Goal: Subscribe to service/newsletter

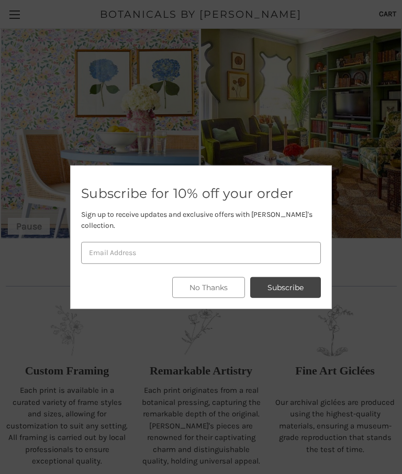
click at [395, 237] on div at bounding box center [201, 237] width 402 height 474
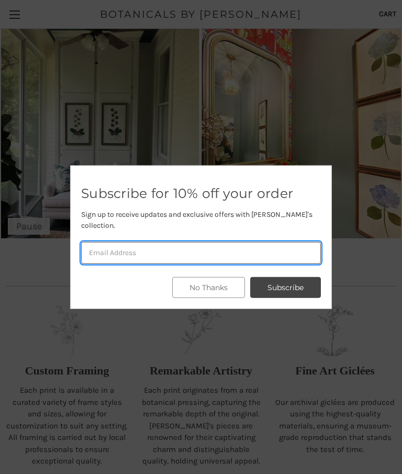
click at [90, 257] on input "email" at bounding box center [201, 253] width 240 height 22
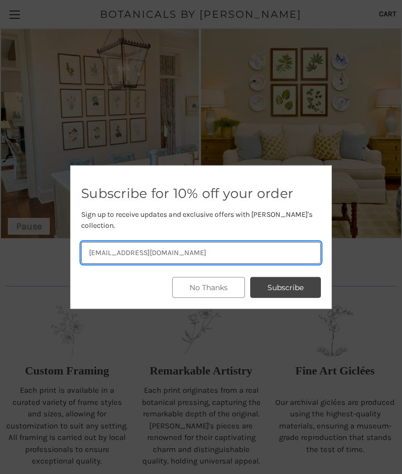
type input "nturnerfsi@icloud.com"
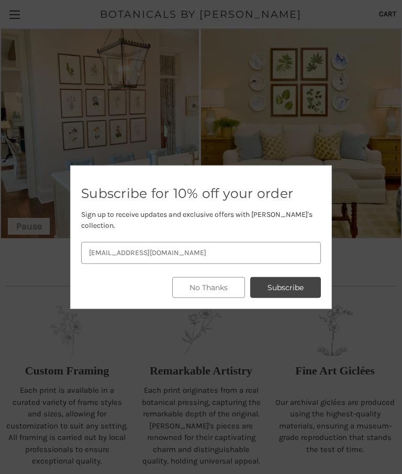
click at [291, 277] on button "Subscribe" at bounding box center [285, 287] width 71 height 21
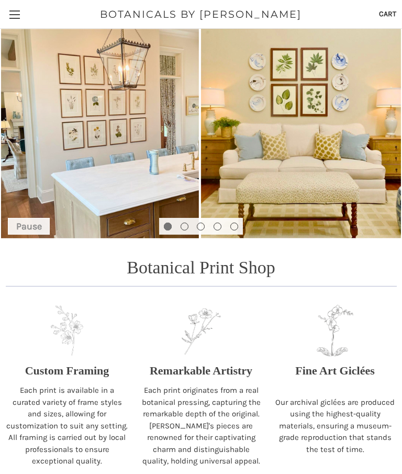
click at [257, 74] on img "Slide number 1" at bounding box center [201, 134] width 402 height 210
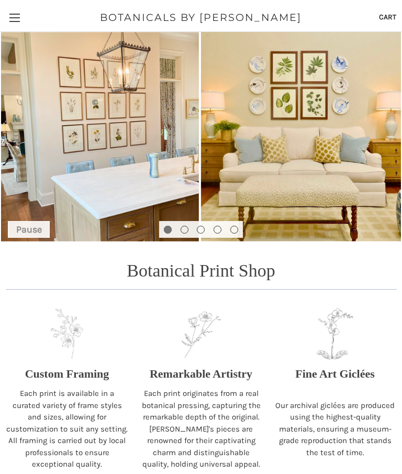
scroll to position [-3, 0]
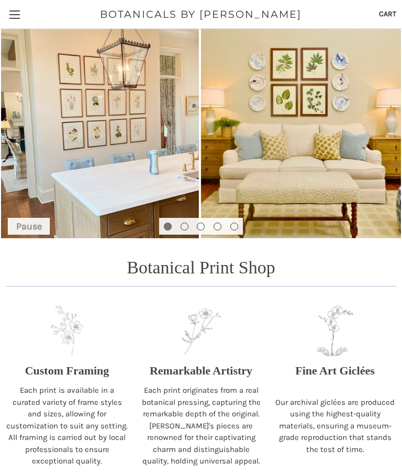
click at [298, 82] on img "Slide number 1" at bounding box center [201, 134] width 402 height 210
click at [301, 76] on img "Slide number 1" at bounding box center [201, 134] width 402 height 210
click at [290, 81] on img "Slide number 1" at bounding box center [201, 134] width 402 height 210
click at [188, 228] on button "Go to slide 2 of 5" at bounding box center [185, 227] width 8 height 8
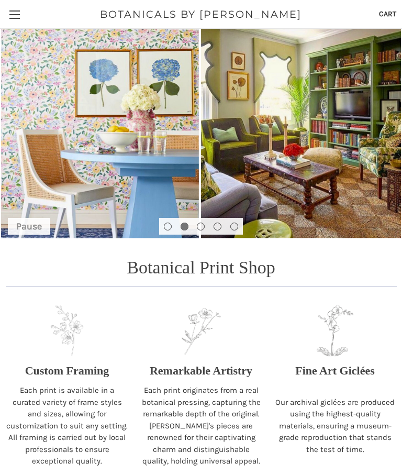
click at [203, 230] on button "Go to slide 3 of 5" at bounding box center [201, 227] width 8 height 8
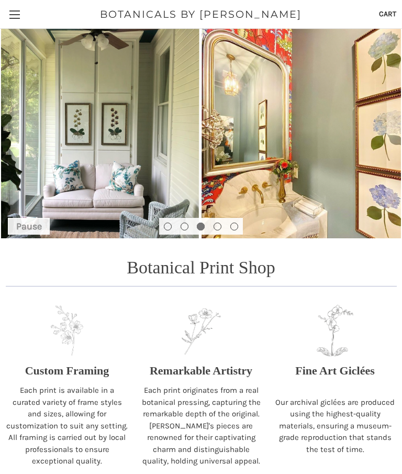
click at [220, 227] on button "Go to slide 4 of 5" at bounding box center [218, 227] width 8 height 8
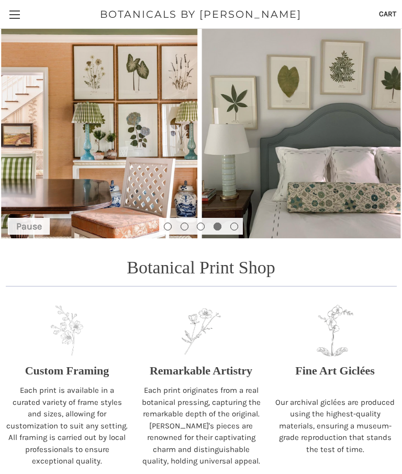
click at [243, 224] on li at bounding box center [234, 226] width 17 height 17
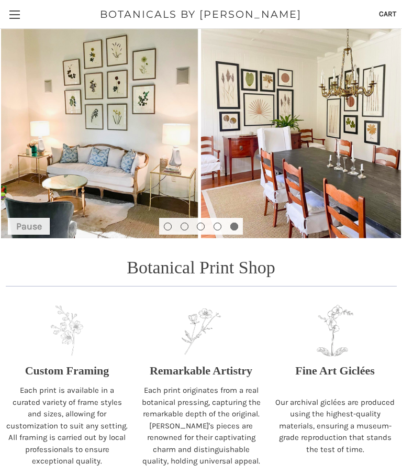
click at [168, 229] on button "Go to slide 1 of 5" at bounding box center [168, 227] width 8 height 8
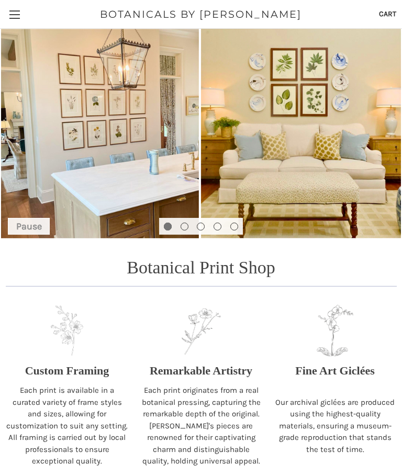
click at [184, 230] on button "Go to slide 2 of 5" at bounding box center [185, 227] width 8 height 8
click at [314, 121] on img "Slide number 1" at bounding box center [201, 134] width 402 height 210
click at [326, 71] on img "Slide number 1" at bounding box center [201, 134] width 402 height 210
